Goal: Obtain resource: Obtain resource

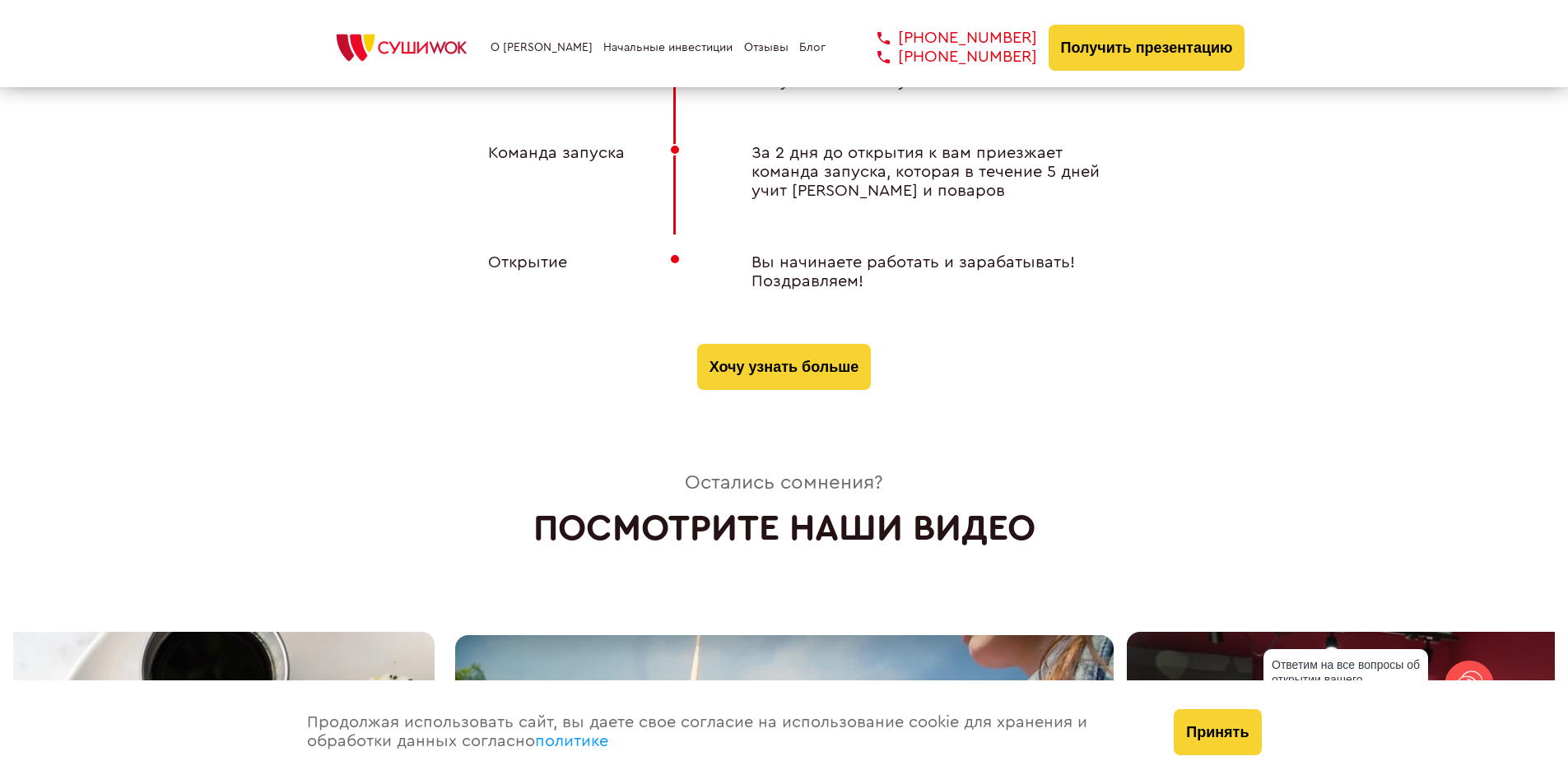
scroll to position [6090, 0]
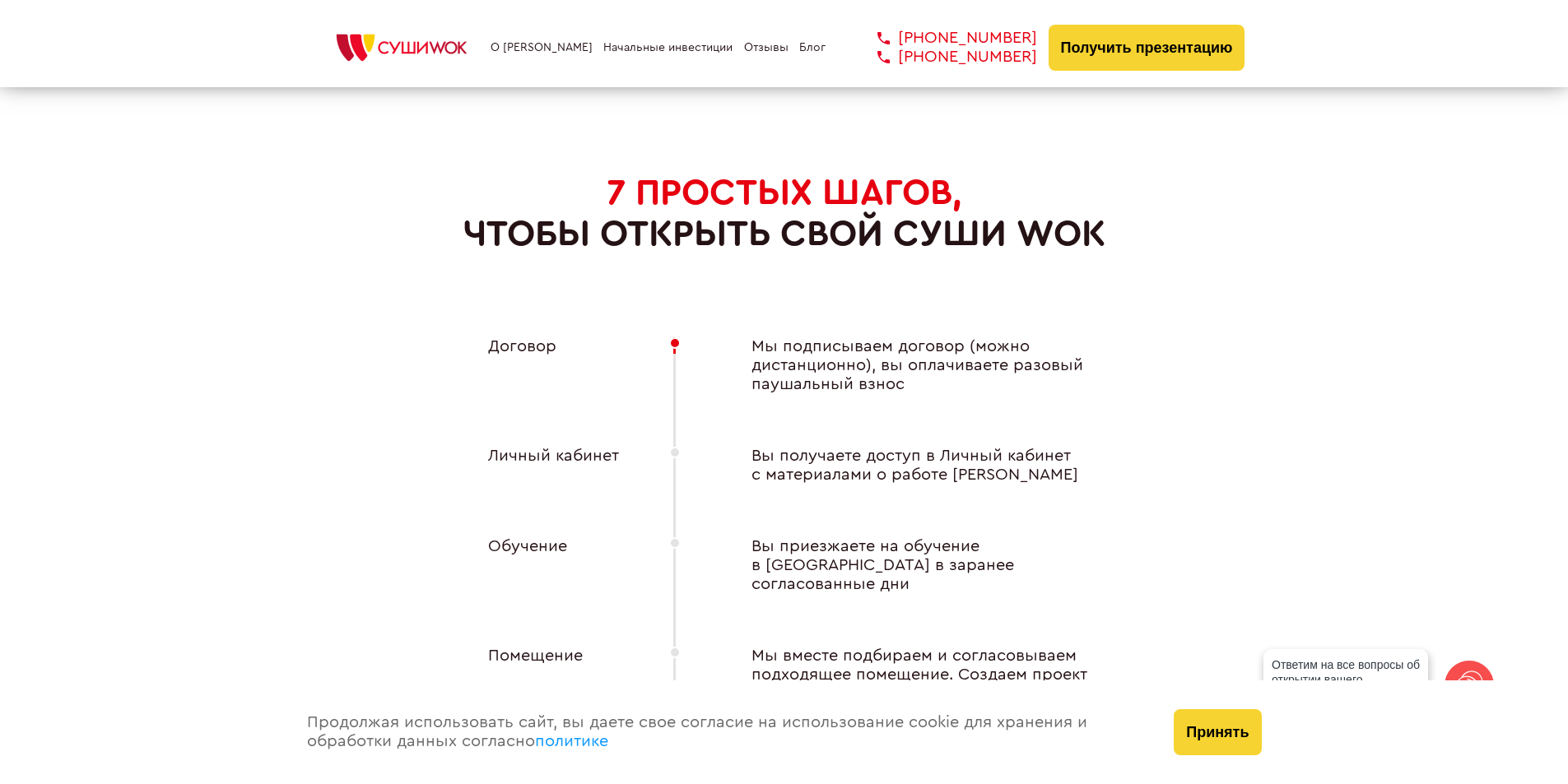
click at [542, 45] on link "О [PERSON_NAME]" at bounding box center [541, 48] width 102 height 13
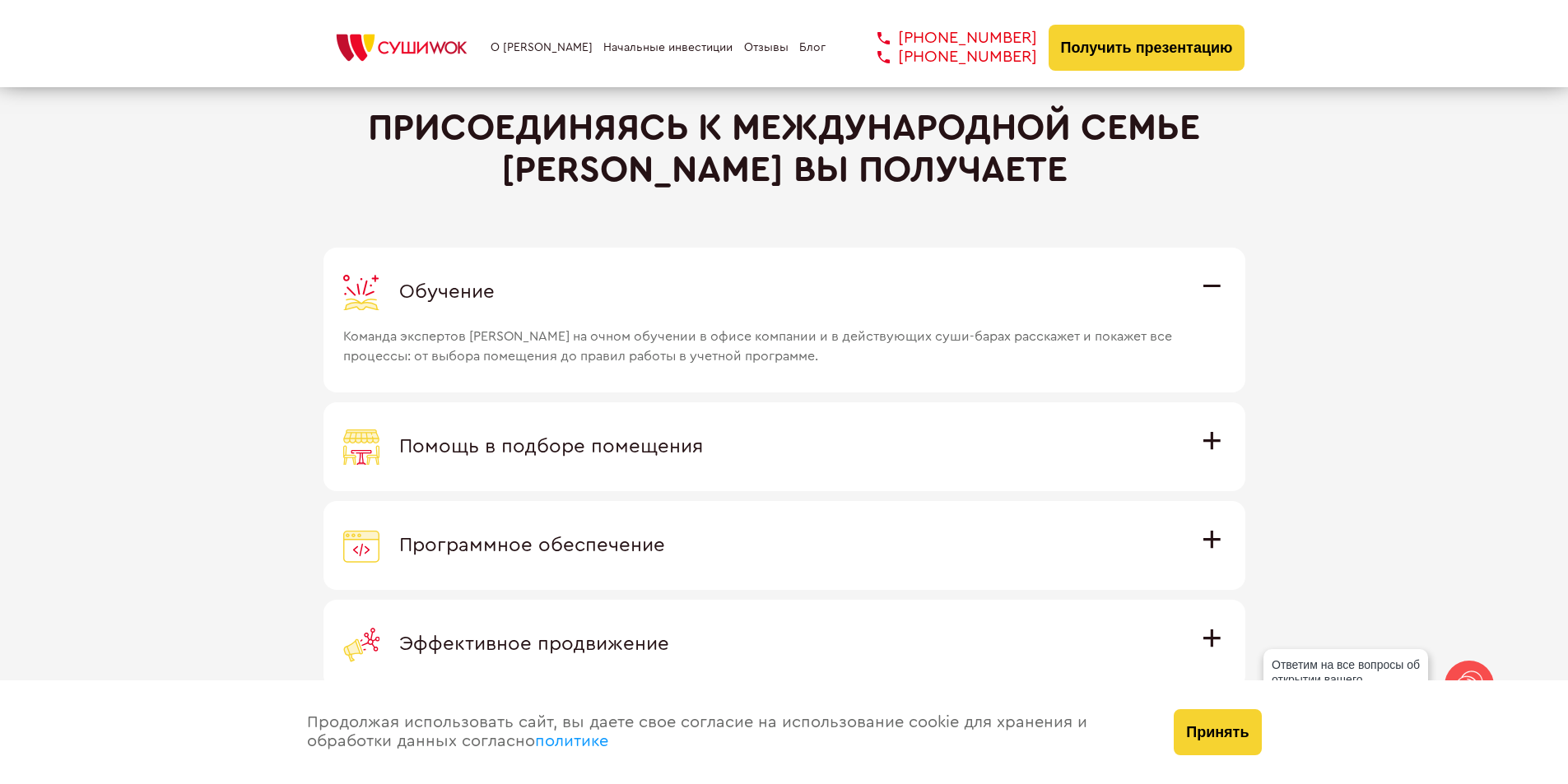
scroll to position [4526, 0]
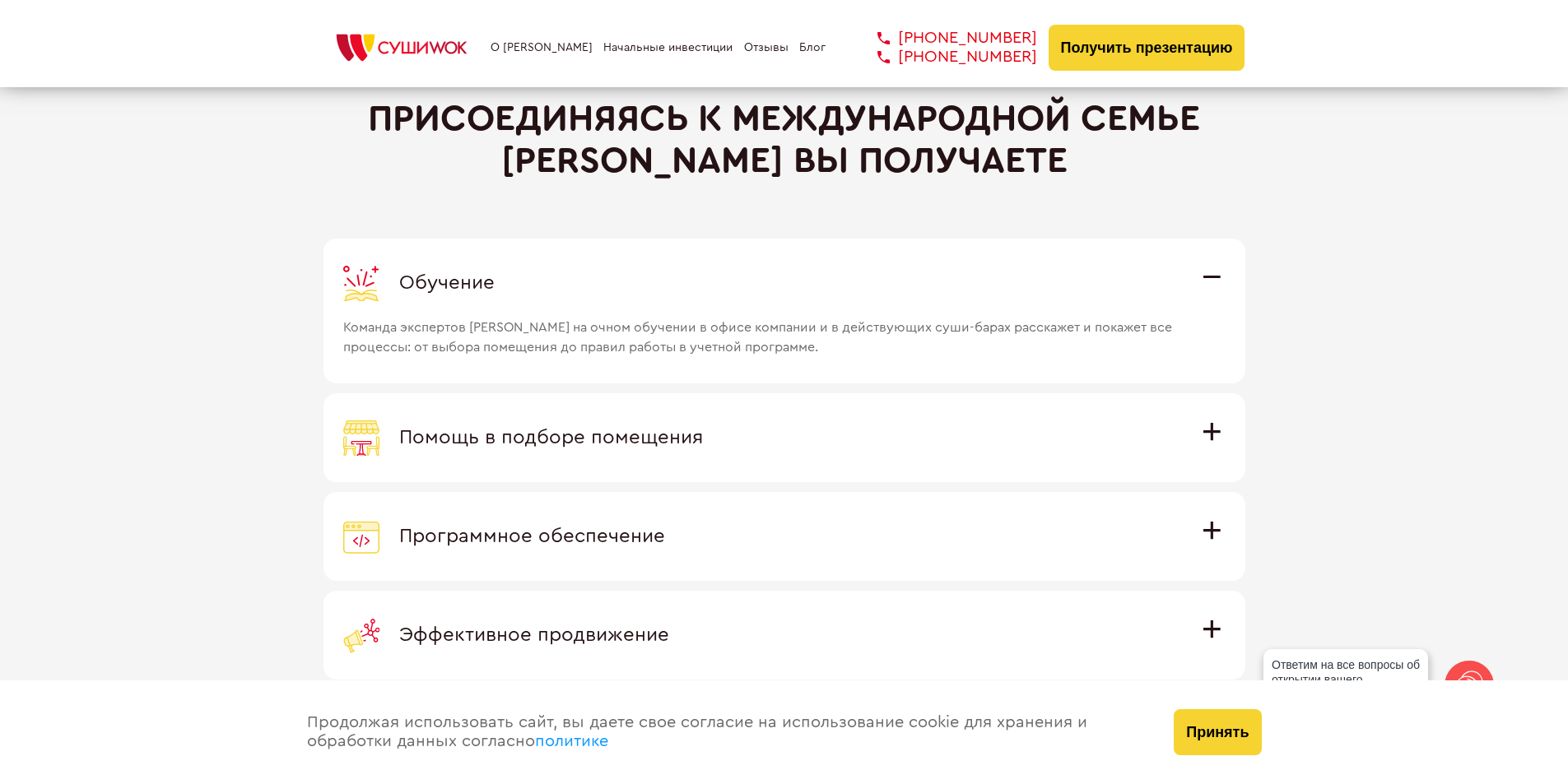
click at [1194, 430] on div "Помощь в подборе помещения" at bounding box center [784, 438] width 882 height 37
click at [0, 0] on input "Помощь в подборе помещения Наши специалисты оценят варианты помещения в вашем г…" at bounding box center [0, 0] width 0 height 0
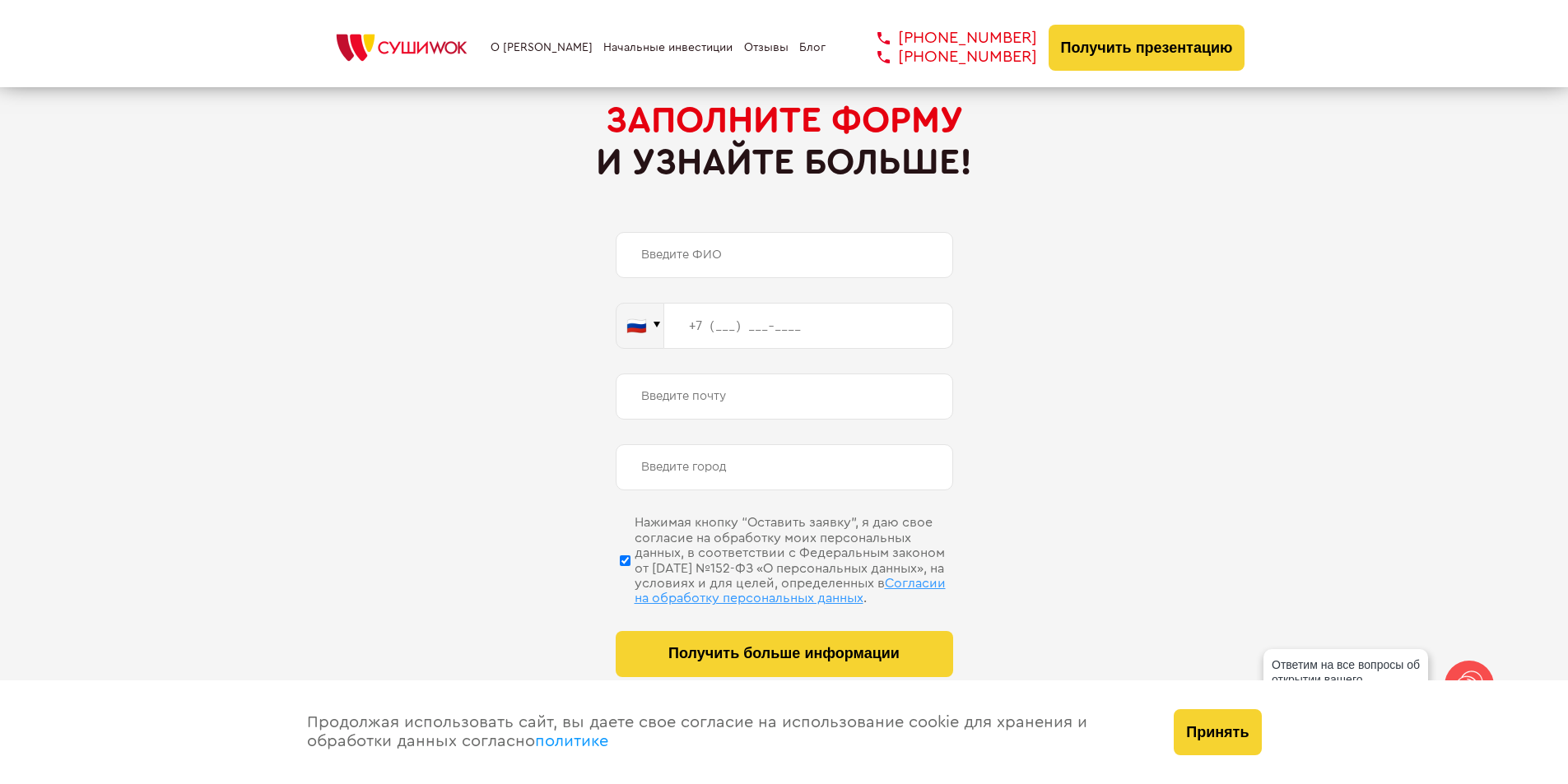
scroll to position [7817, 0]
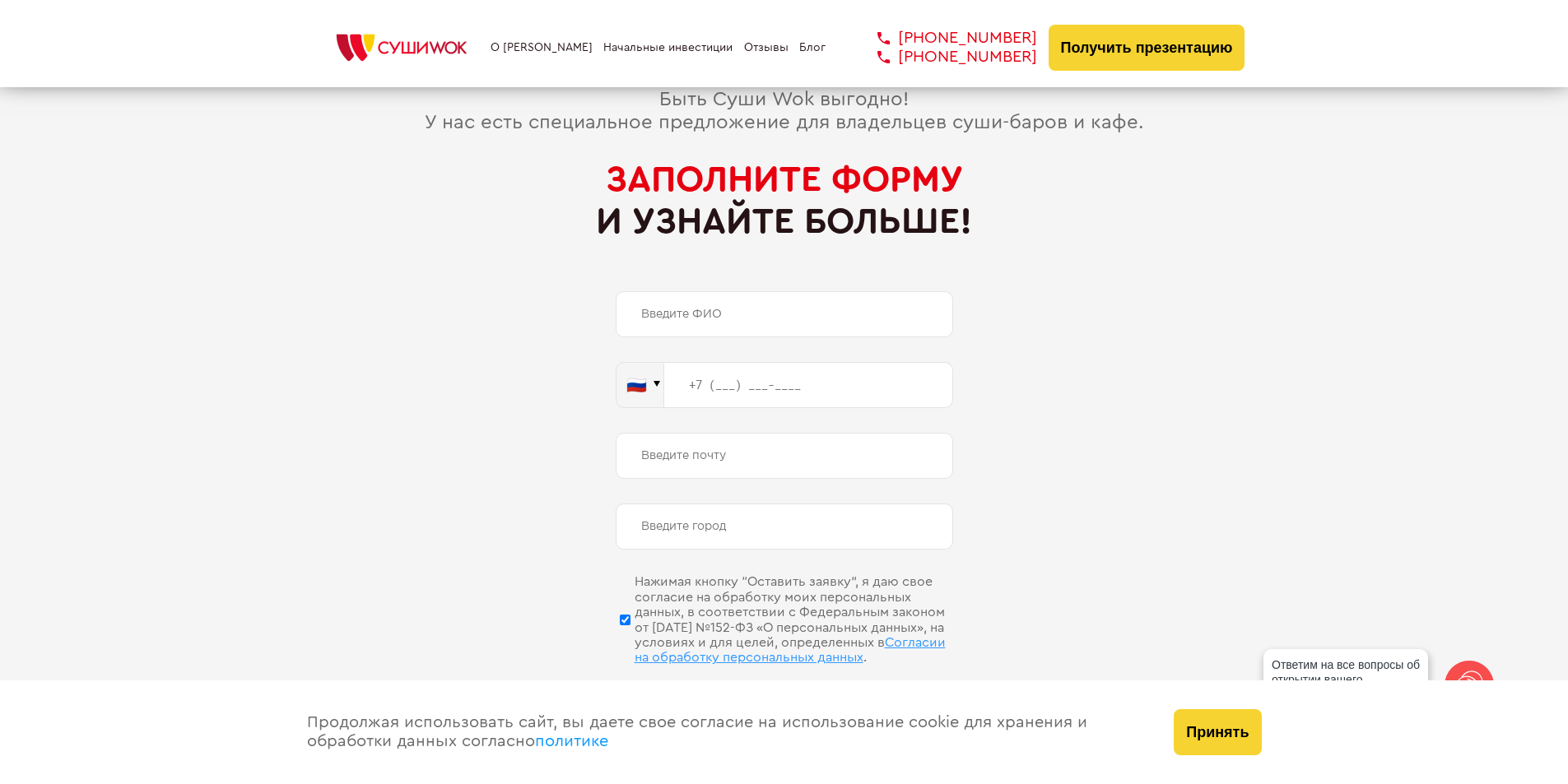
click at [685, 51] on link "Начальные инвестиции" at bounding box center [668, 48] width 129 height 13
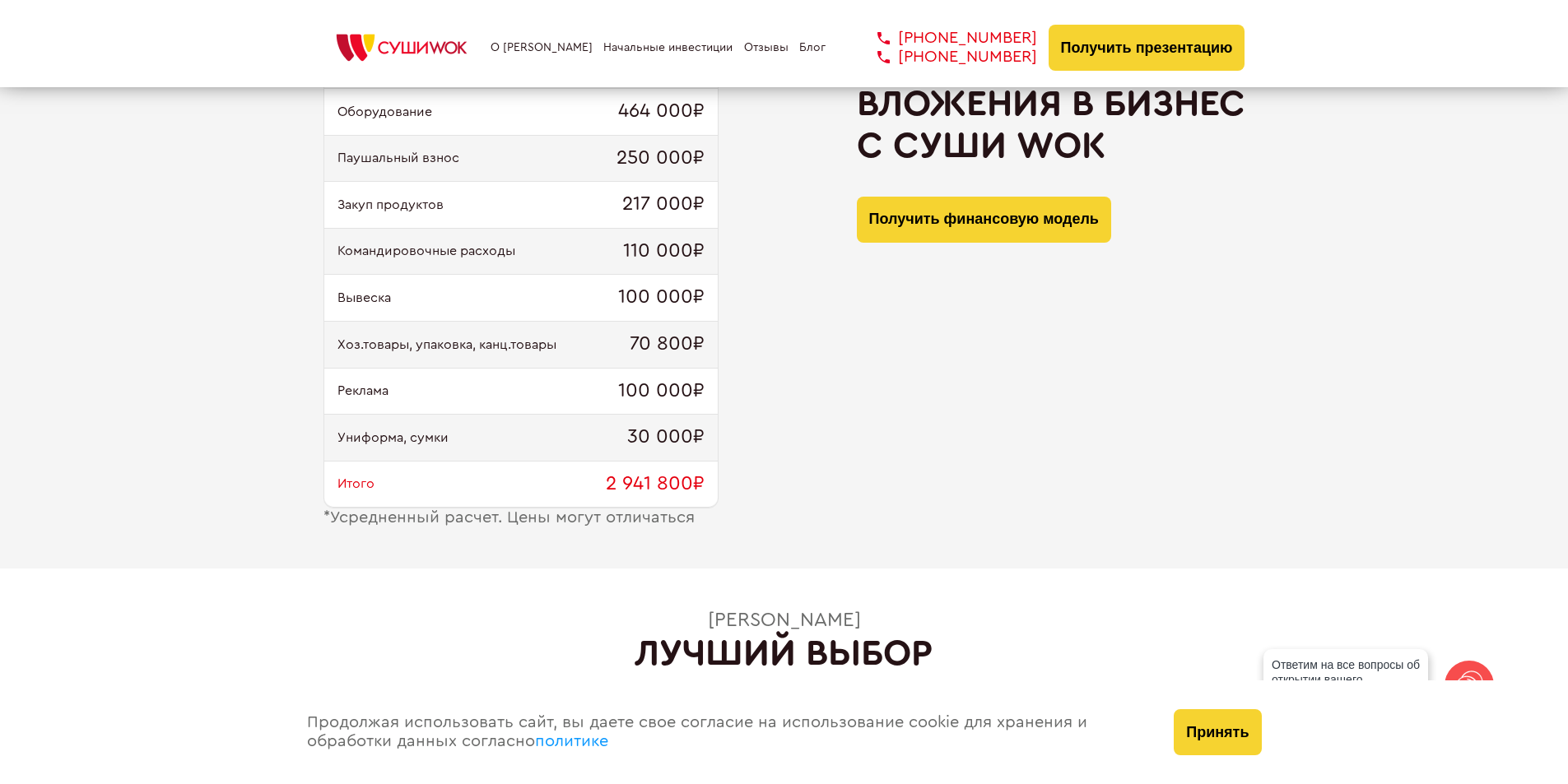
scroll to position [1100, 0]
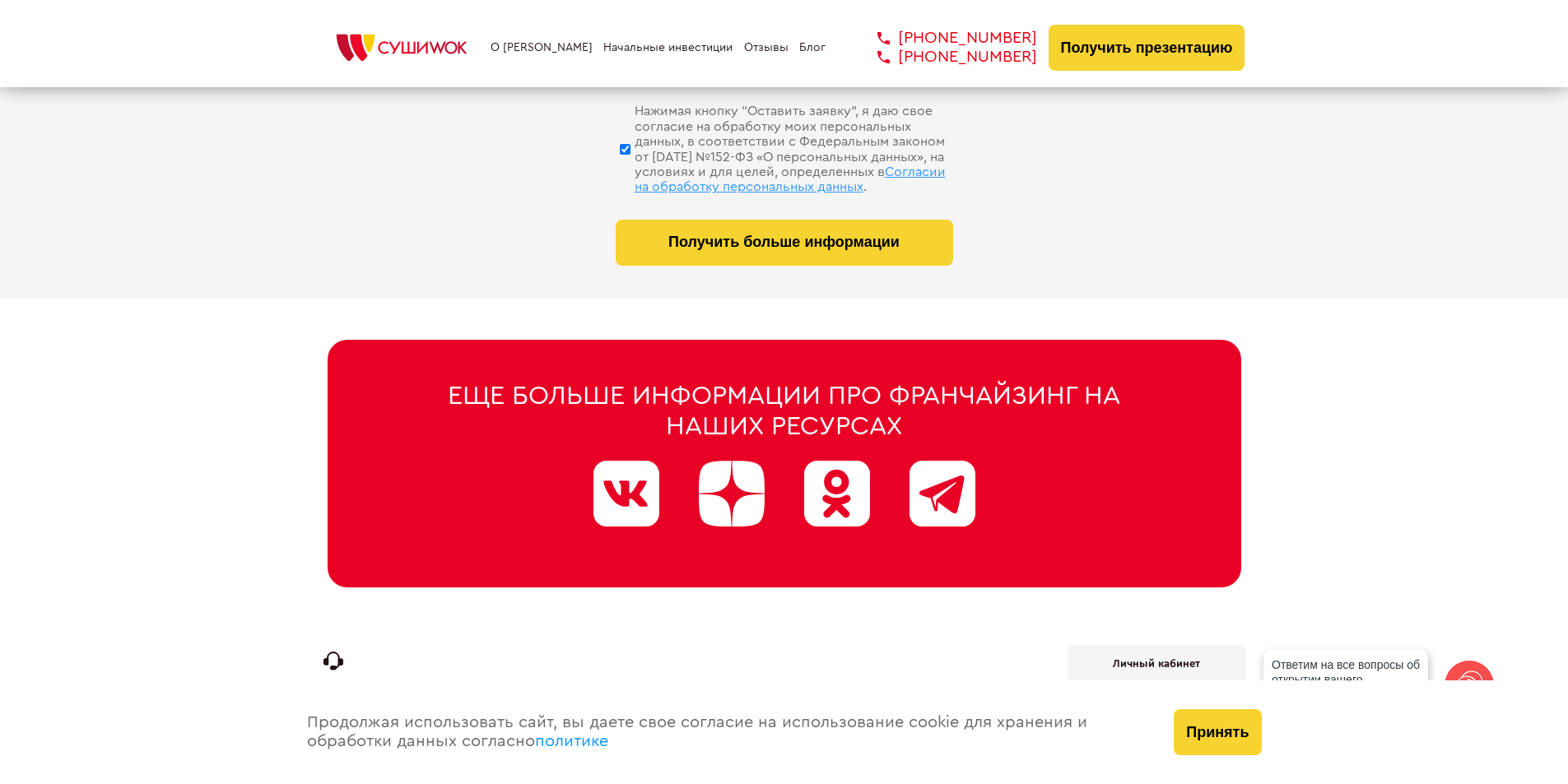
scroll to position [8312, 0]
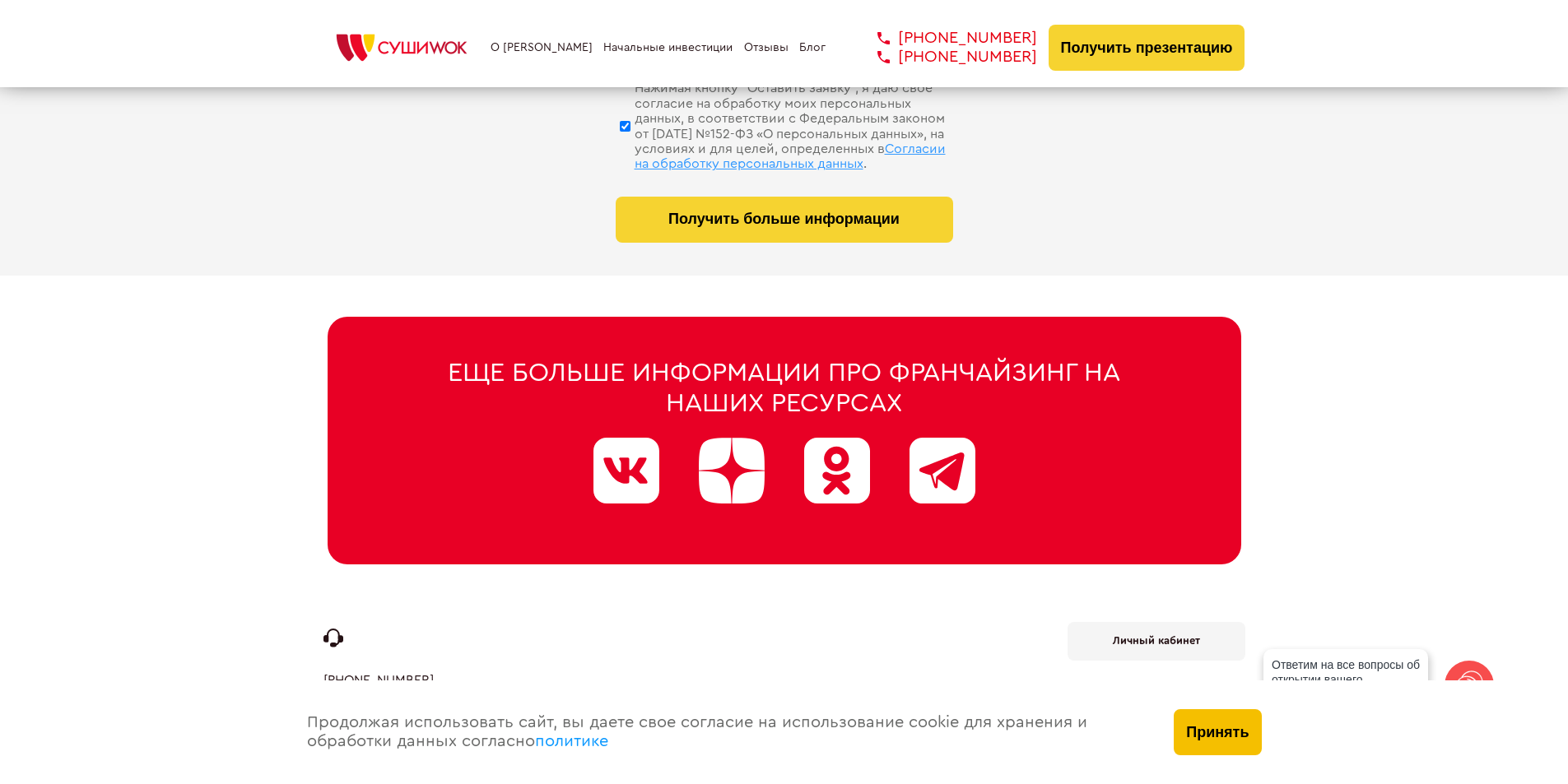
click at [1231, 743] on button "Принять" at bounding box center [1216, 731] width 87 height 46
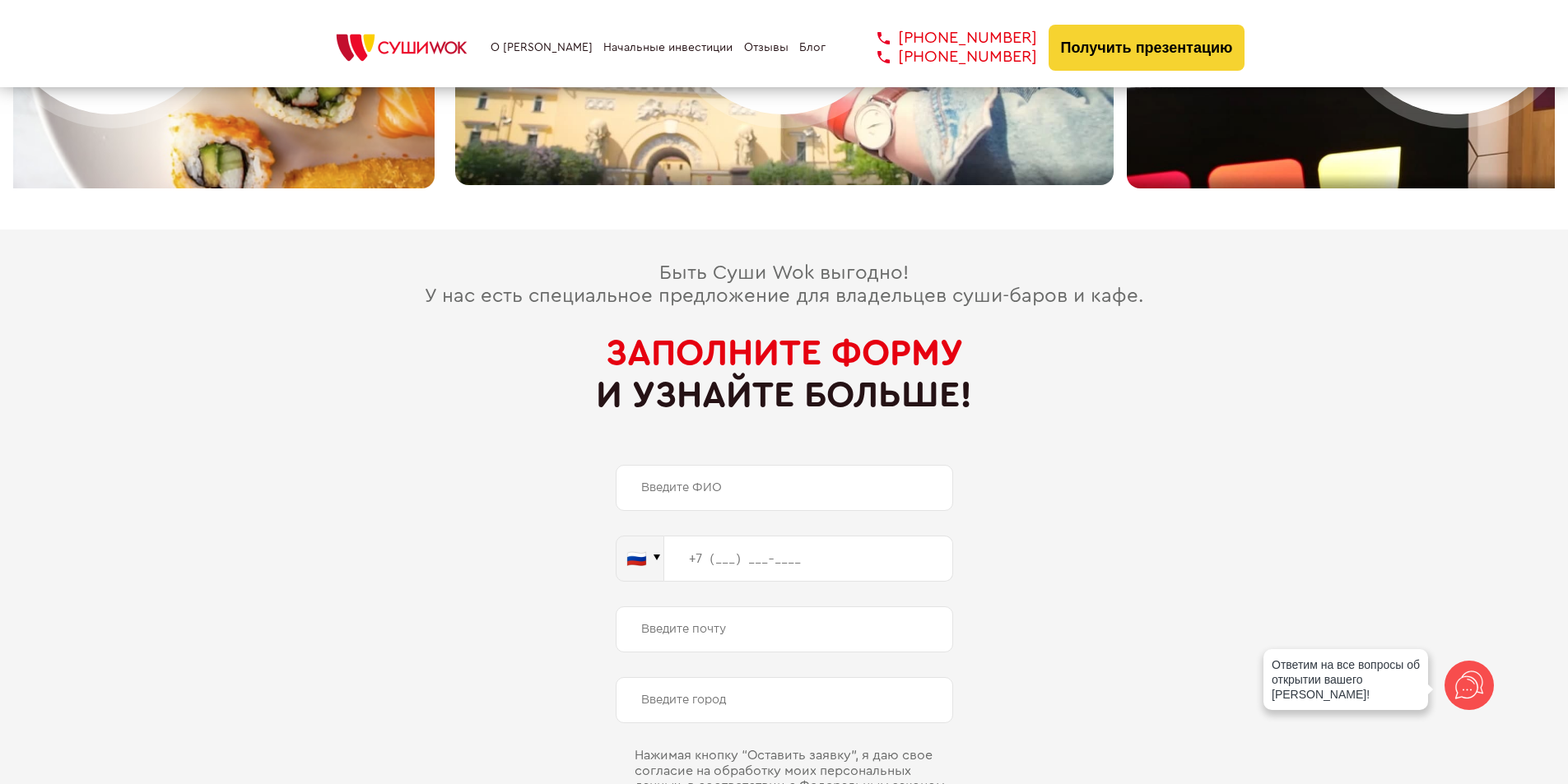
scroll to position [7653, 0]
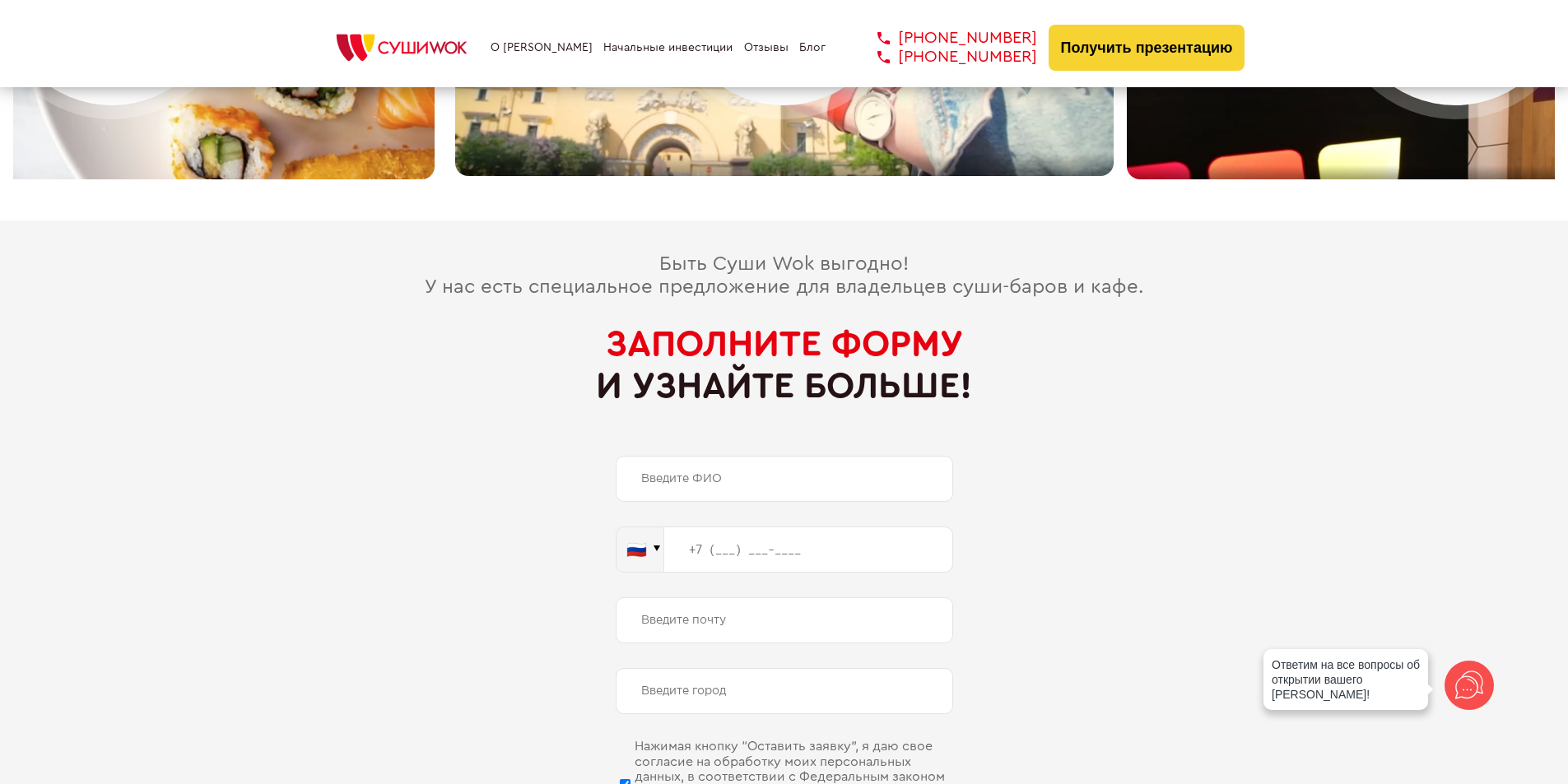
click at [738, 458] on input "text" at bounding box center [784, 478] width 338 height 46
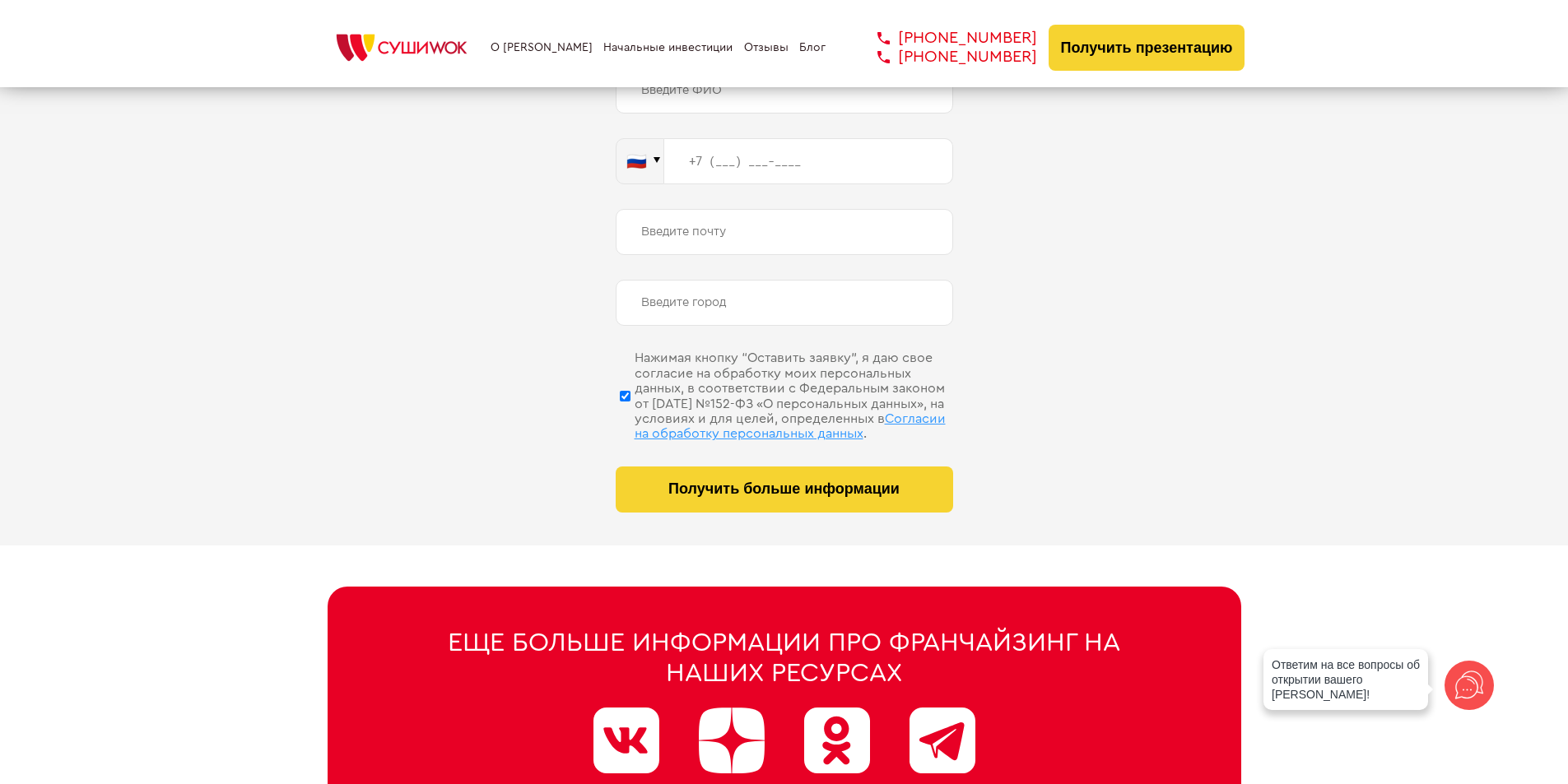
scroll to position [8065, 0]
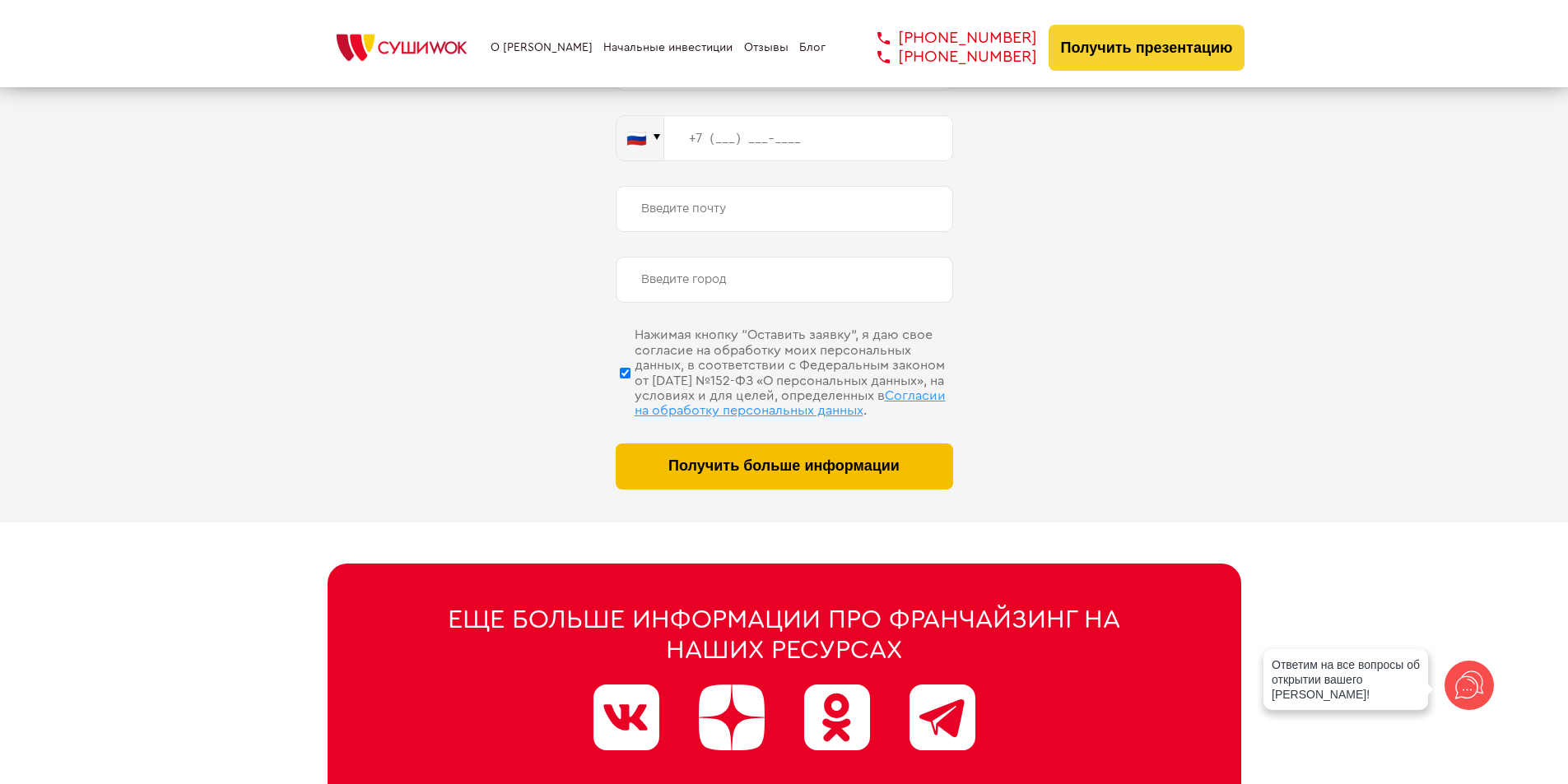
click at [778, 458] on span "Получить больше информации" at bounding box center [784, 466] width 232 height 17
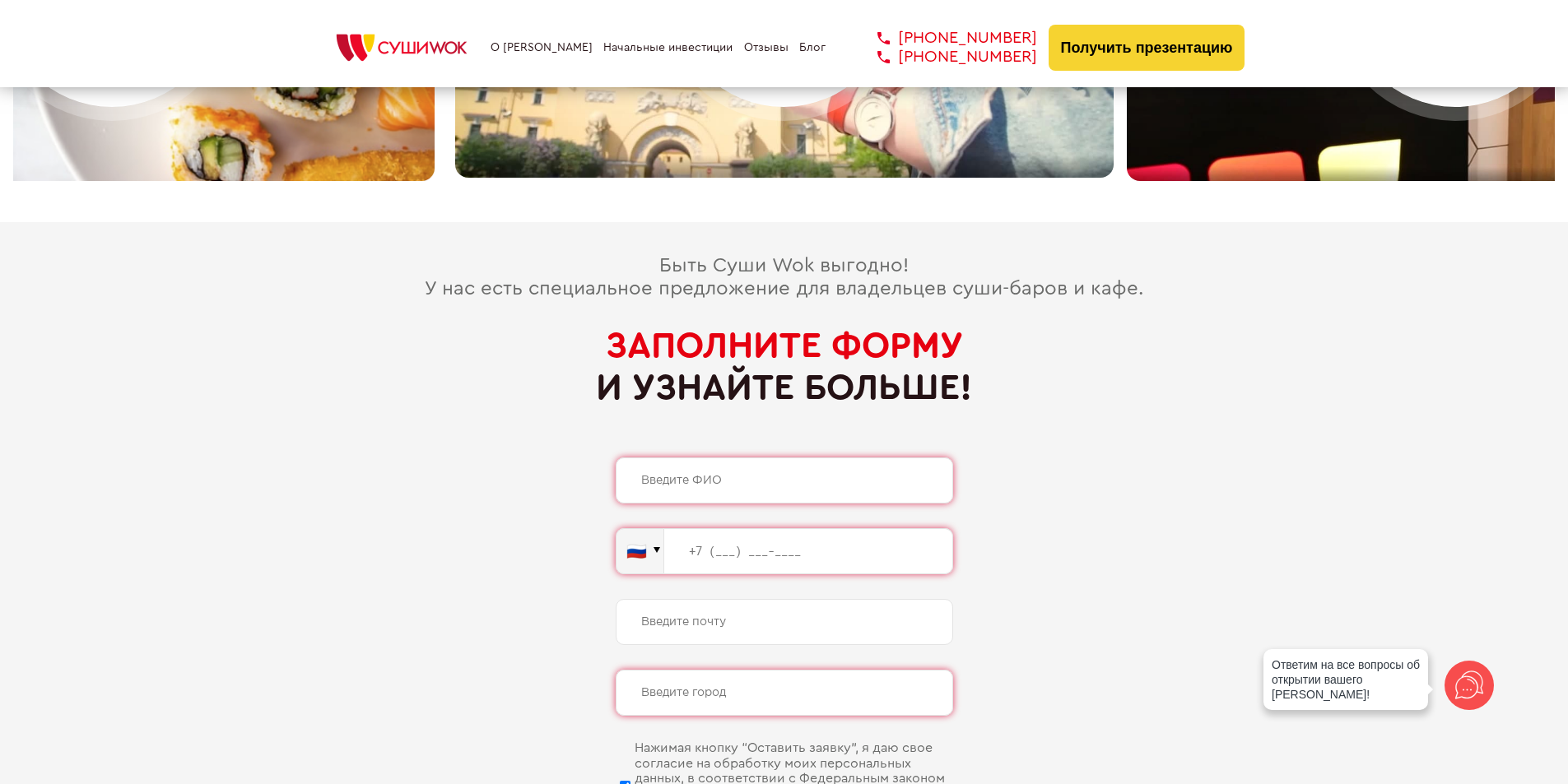
scroll to position [7571, 0]
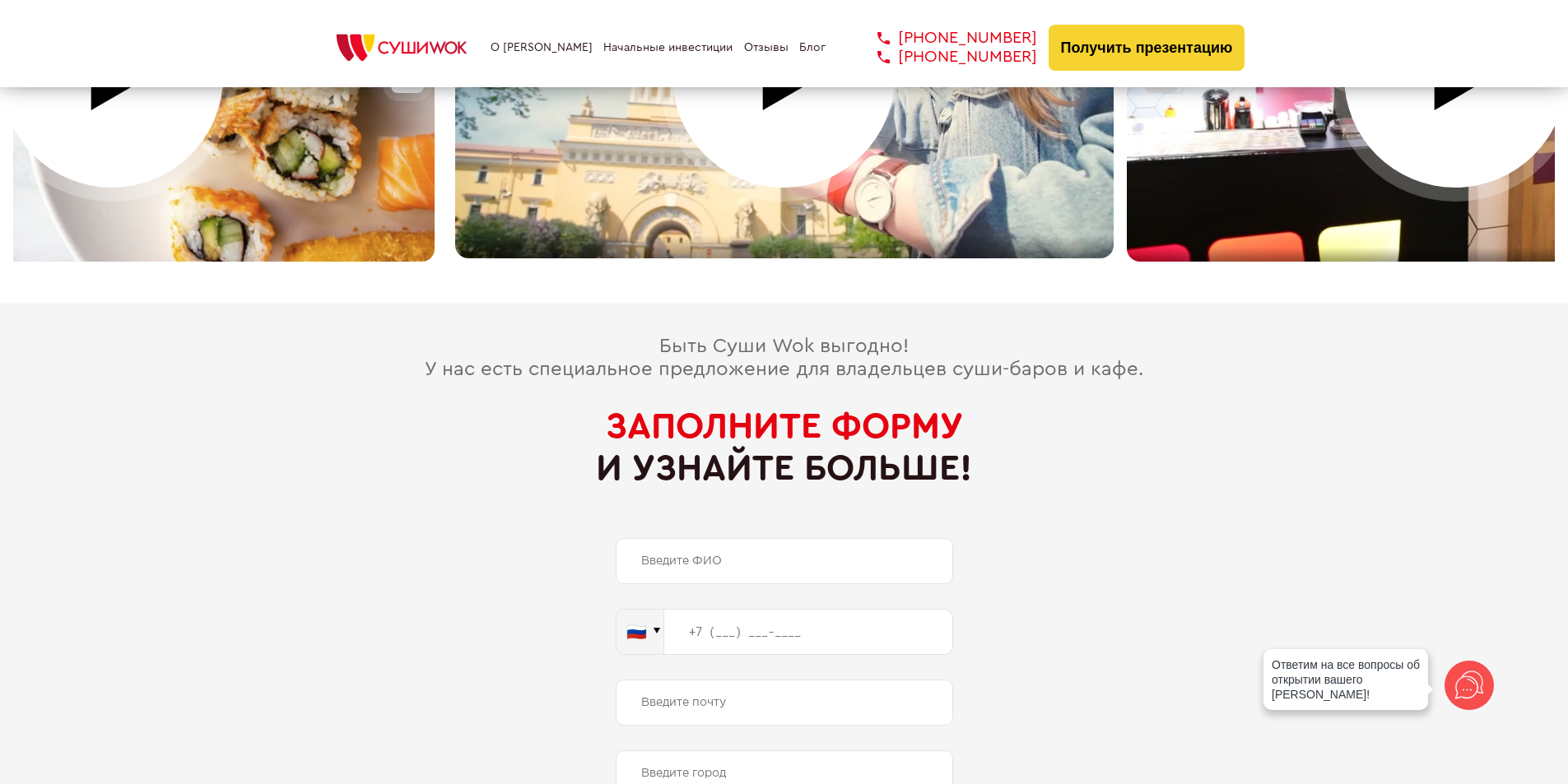
click at [613, 48] on link "Начальные инвестиции" at bounding box center [668, 48] width 129 height 13
